Goal: Find specific page/section: Find specific page/section

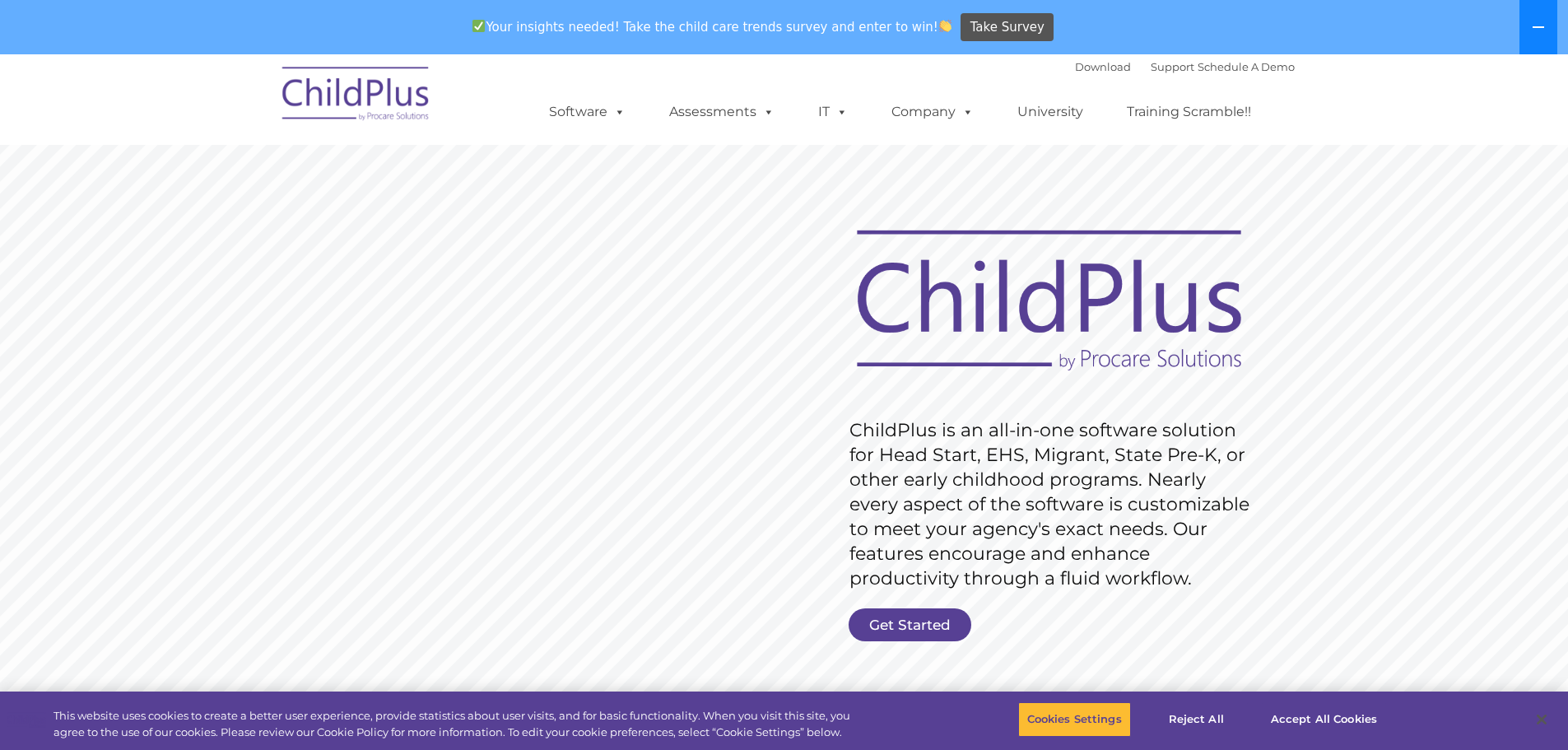
click at [1548, 32] on button at bounding box center [1539, 27] width 38 height 55
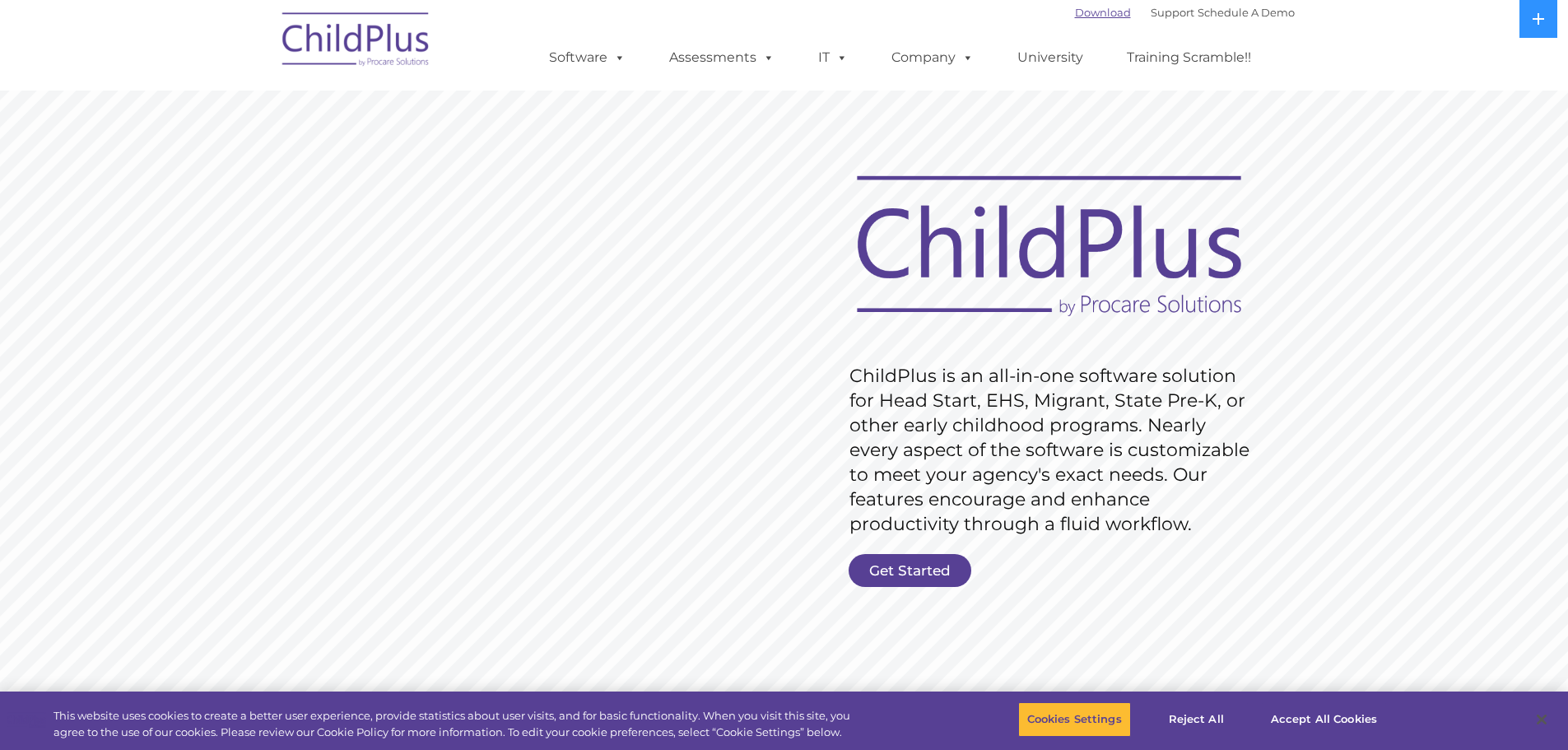
click at [1075, 12] on link "Download" at bounding box center [1103, 12] width 56 height 13
click at [924, 557] on link "Get Started" at bounding box center [910, 570] width 122 height 33
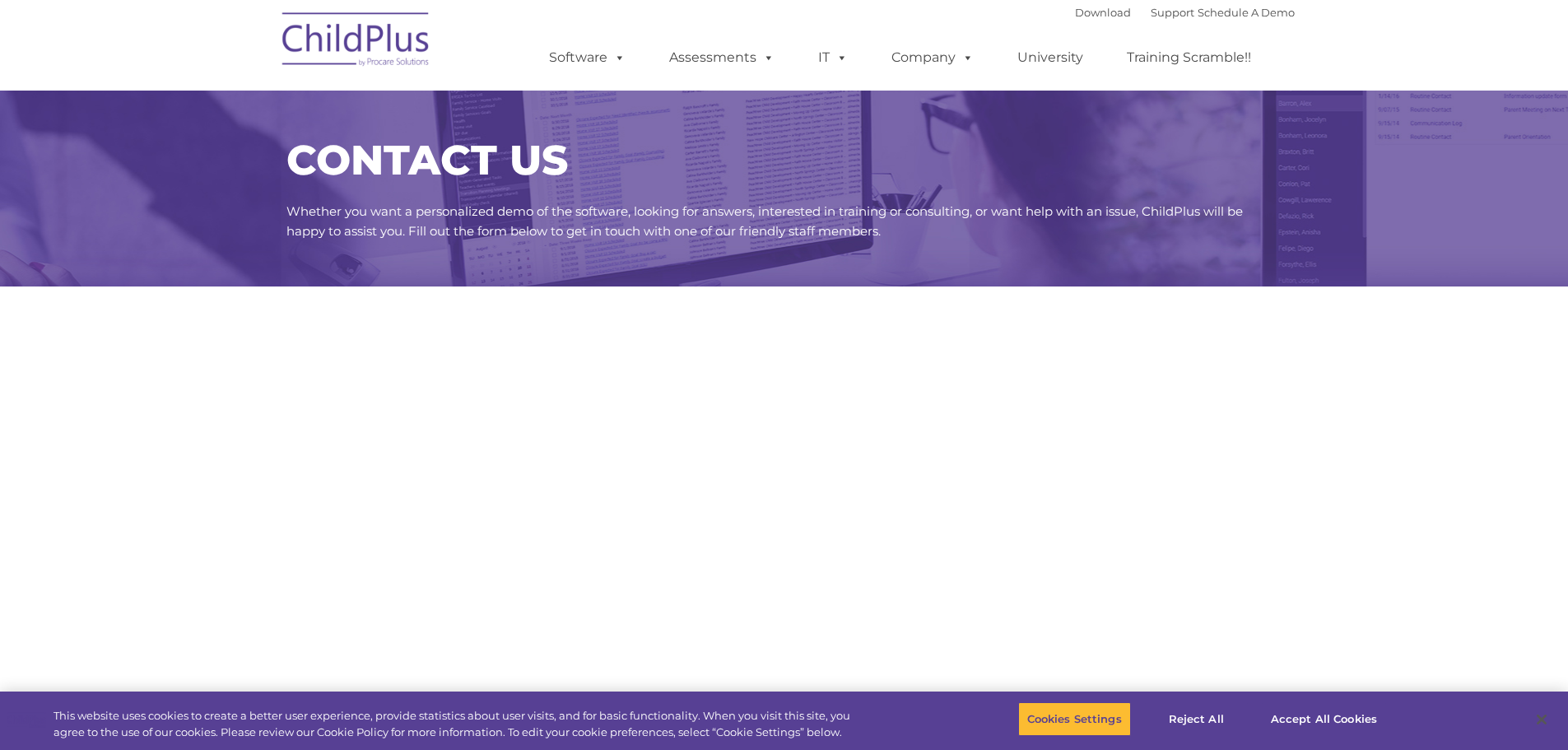
select select "MEDIUM"
